Goal: Complete application form: Complete application form

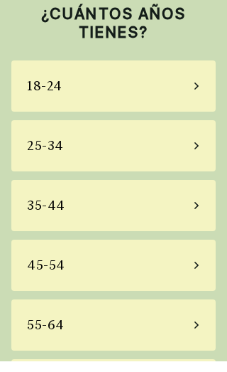
scroll to position [47, 0]
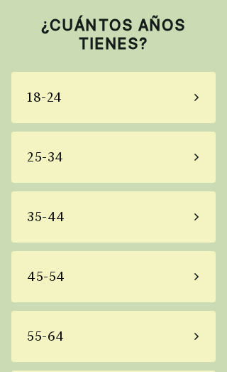
click at [166, 320] on div "55-64" at bounding box center [113, 335] width 205 height 51
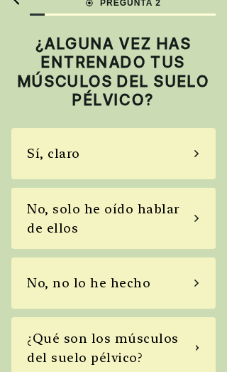
scroll to position [45, 0]
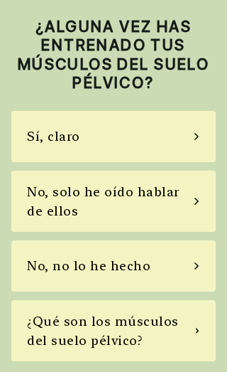
click at [164, 187] on div "No, solo he oído hablar de ellos" at bounding box center [111, 201] width 168 height 38
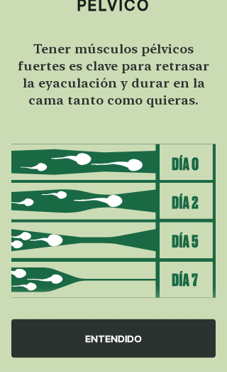
scroll to position [163, 0]
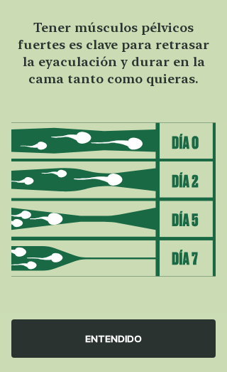
click at [141, 342] on div "ENTENDIDO" at bounding box center [113, 338] width 205 height 38
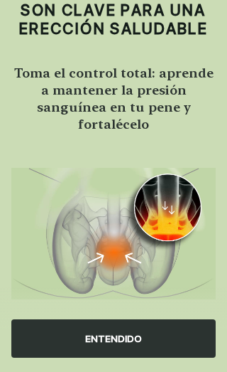
scroll to position [105, 0]
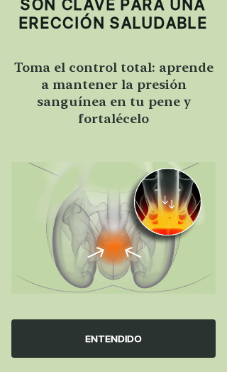
click at [136, 347] on div "ENTENDIDO" at bounding box center [113, 338] width 205 height 38
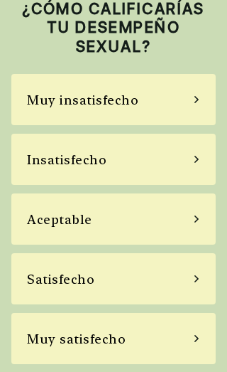
scroll to position [66, 0]
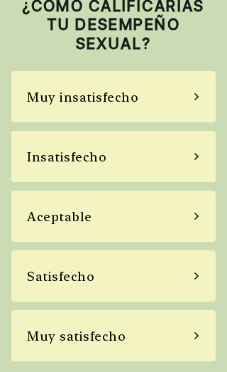
click at [146, 273] on div "Satisfecho" at bounding box center [113, 275] width 205 height 51
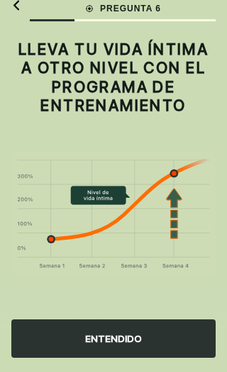
click at [146, 342] on div "ENTENDIDO" at bounding box center [113, 338] width 205 height 38
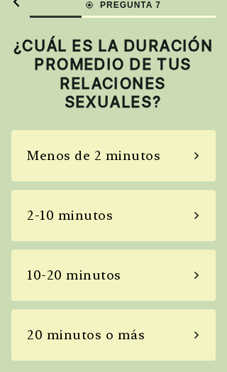
click at [173, 249] on div "10-20 minutos" at bounding box center [113, 274] width 205 height 51
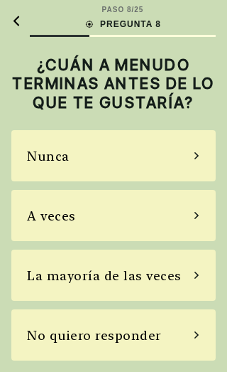
click at [108, 130] on div "Nunca" at bounding box center [113, 155] width 205 height 51
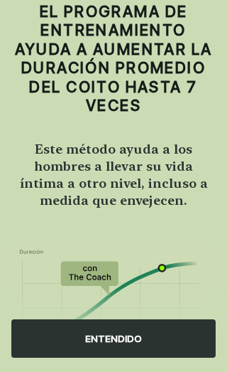
click at [131, 339] on div "ENTENDIDO" at bounding box center [113, 338] width 205 height 38
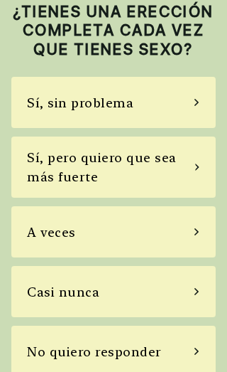
click at [139, 121] on div "Sí, sin problema" at bounding box center [113, 102] width 205 height 51
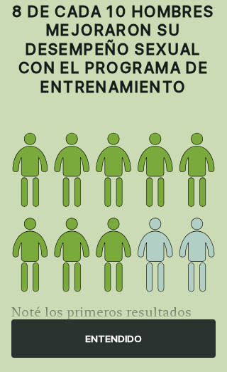
click at [119, 339] on div "ENTENDIDO" at bounding box center [113, 338] width 205 height 38
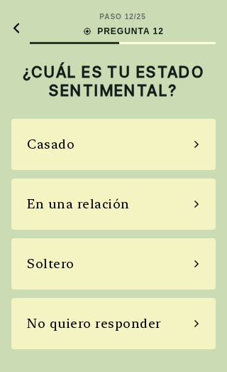
click at [158, 178] on div "En una relación" at bounding box center [113, 203] width 205 height 51
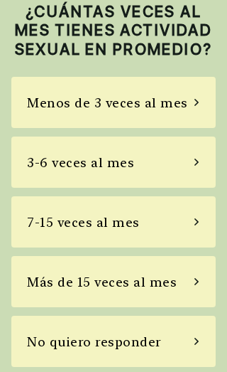
click at [136, 179] on div "3-6 veces al mes" at bounding box center [113, 161] width 205 height 51
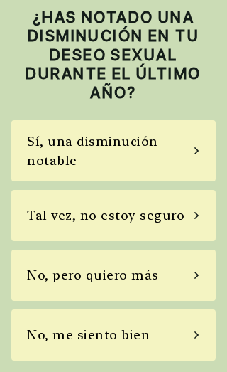
click at [134, 332] on div "No, me siento bien" at bounding box center [88, 334] width 123 height 19
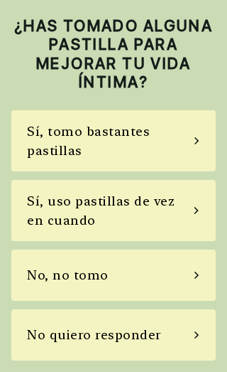
click at [134, 256] on div "No, no tomo" at bounding box center [113, 274] width 205 height 51
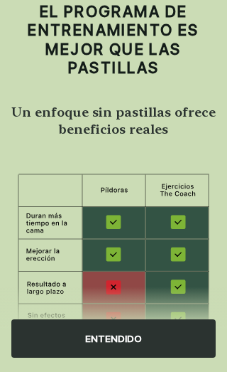
click at [134, 326] on div "ENTENDIDO" at bounding box center [113, 338] width 205 height 38
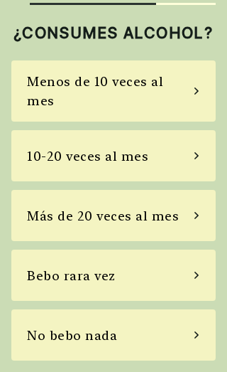
click at [133, 262] on div "Bebo rara vez" at bounding box center [113, 274] width 205 height 51
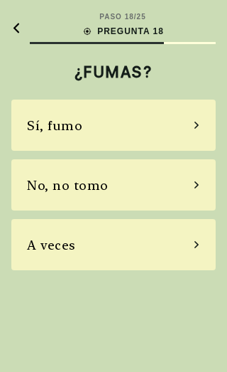
click at [140, 159] on div "No, no tomo" at bounding box center [113, 184] width 205 height 51
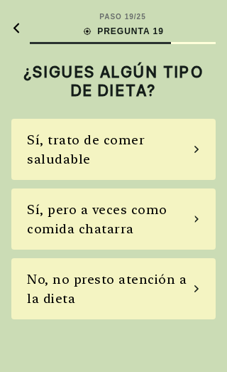
click at [148, 200] on div "Sí, pero a veces como comida chatarra" at bounding box center [111, 219] width 168 height 38
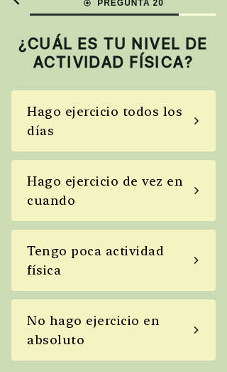
click at [139, 102] on div "Hago ejercicio todos los días" at bounding box center [110, 121] width 167 height 38
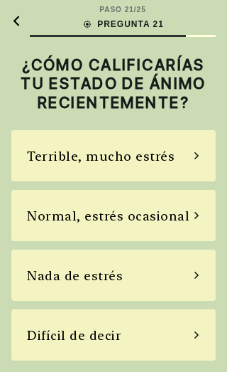
click at [147, 206] on div "Normal, estrés ocasional" at bounding box center [108, 215] width 163 height 19
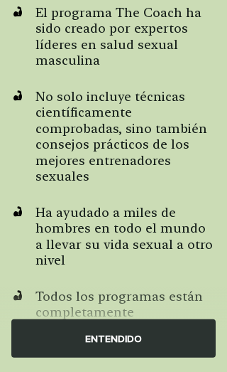
scroll to position [136, 0]
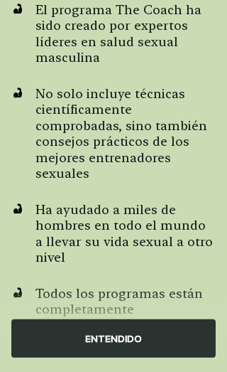
click at [127, 330] on div "ENTENDIDO" at bounding box center [113, 338] width 205 height 38
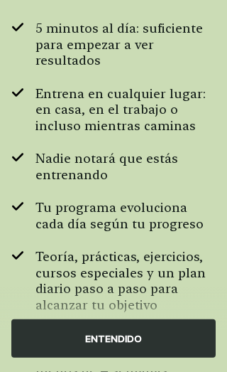
scroll to position [137, 0]
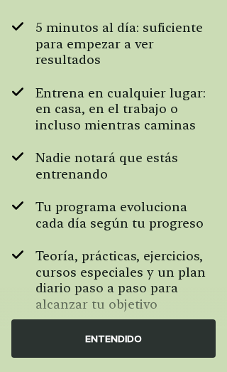
click at [126, 336] on div "ENTENDIDO" at bounding box center [113, 338] width 205 height 38
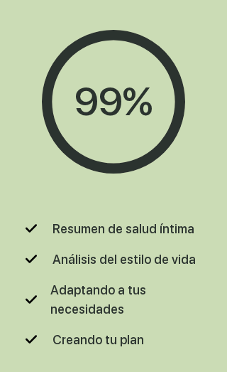
scroll to position [60, 0]
